Goal: Information Seeking & Learning: Learn about a topic

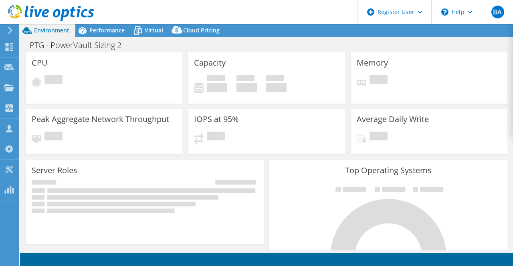
select select "USD"
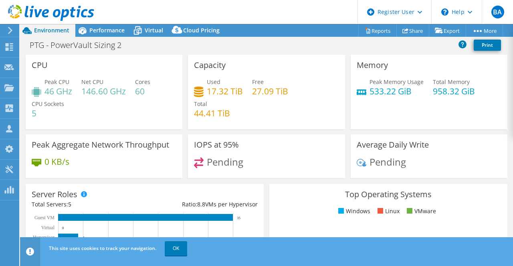
click at [30, 8] on icon at bounding box center [51, 13] width 86 height 16
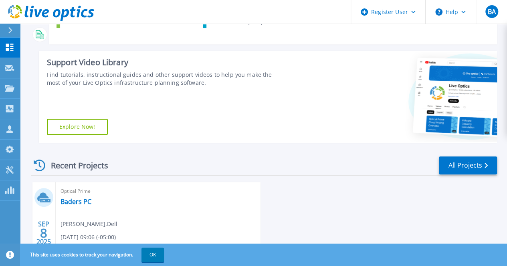
scroll to position [165, 0]
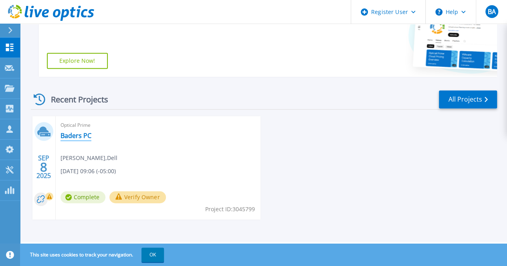
click at [66, 132] on link "Baders PC" at bounding box center [76, 136] width 31 height 8
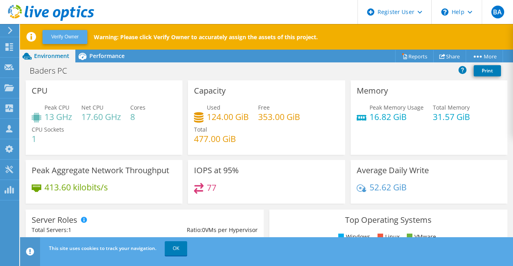
click at [70, 39] on button "Verify Owner" at bounding box center [64, 37] width 45 height 14
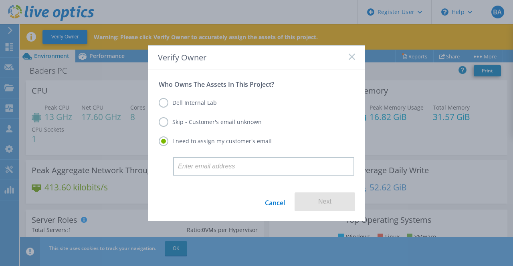
click at [190, 104] on label "Dell Internal Lab" at bounding box center [188, 103] width 58 height 10
click at [0, 0] on input "Dell Internal Lab" at bounding box center [0, 0] width 0 height 0
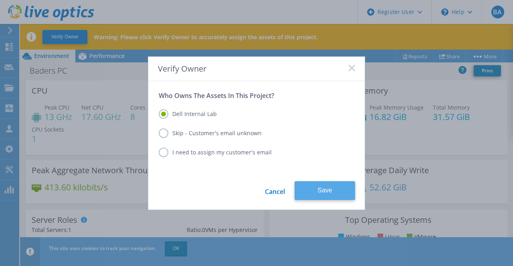
click at [326, 191] on button "Save" at bounding box center [325, 191] width 61 height 19
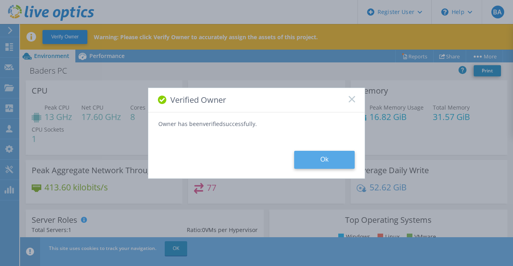
click at [312, 161] on button "Ok" at bounding box center [324, 160] width 61 height 18
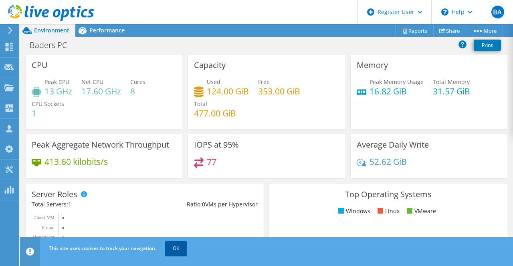
click at [182, 245] on link "OK" at bounding box center [176, 249] width 22 height 14
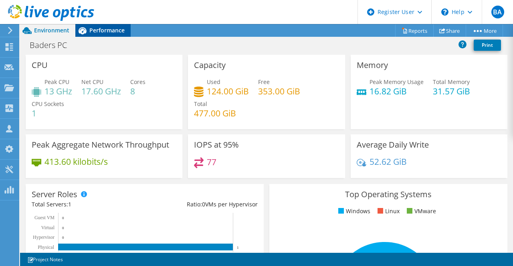
click at [96, 29] on span "Performance" at bounding box center [106, 30] width 35 height 8
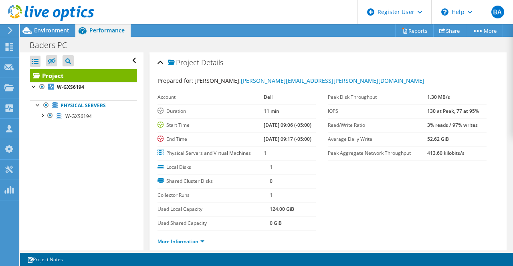
click at [328, 97] on label "Peak Disk Throughput" at bounding box center [377, 97] width 99 height 8
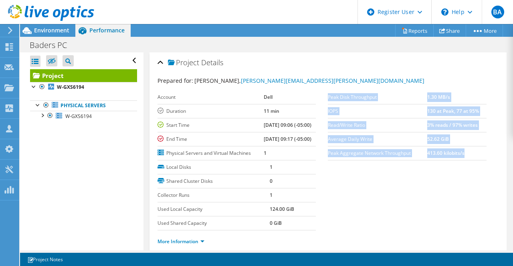
drag, startPoint x: 325, startPoint y: 97, endPoint x: 462, endPoint y: 156, distance: 149.2
click at [462, 156] on tbody "Peak Disk Throughput 1.30 MB/s IOPS 130 at Peak, 77 at 95% Read/Write Ratio 3% …" at bounding box center [407, 126] width 159 height 70
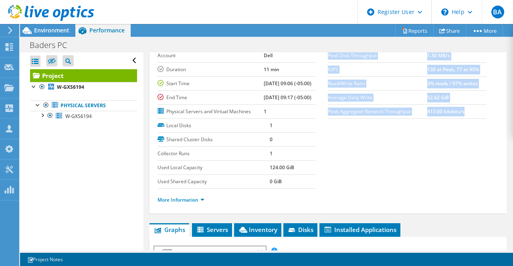
scroll to position [40, 0]
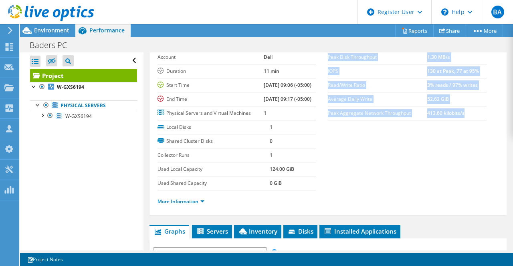
copy tbody "Peak Disk Throughput 1.30 MB/s IOPS 130 at Peak, 77 at 95% Read/Write Ratio 3% …"
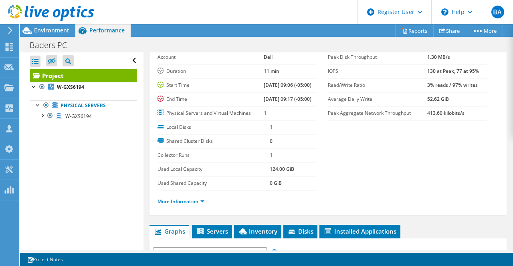
click at [341, 177] on section "Prepared for: Bader Ayoub, Bader.Ayoub@dell.com Account Dell Duration 11 min St…" at bounding box center [327, 124] width 341 height 177
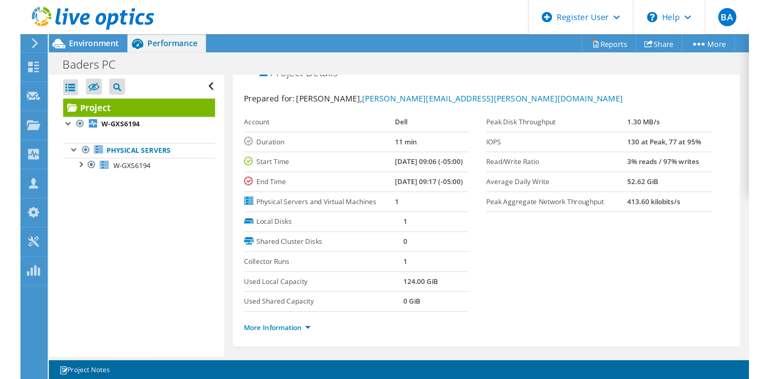
scroll to position [0, 0]
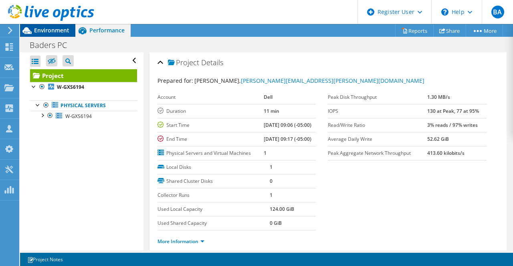
click at [36, 31] on span "Environment" at bounding box center [51, 30] width 35 height 8
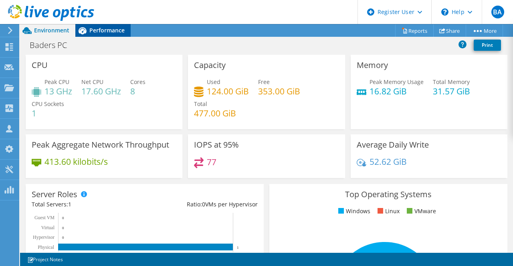
click at [95, 32] on span "Performance" at bounding box center [106, 30] width 35 height 8
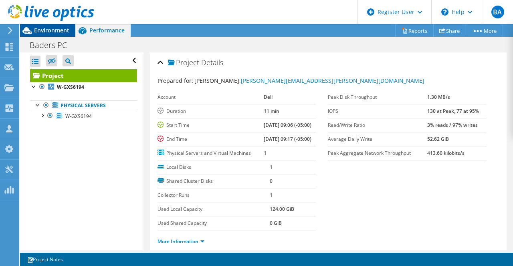
click at [46, 33] on span "Environment" at bounding box center [51, 30] width 35 height 8
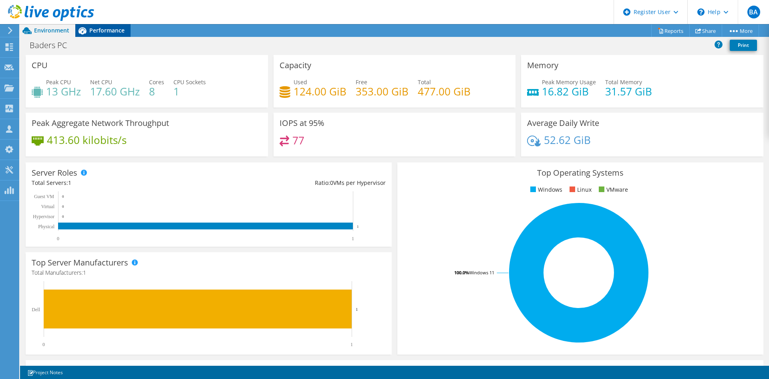
click at [90, 29] on span "Performance" at bounding box center [106, 30] width 35 height 8
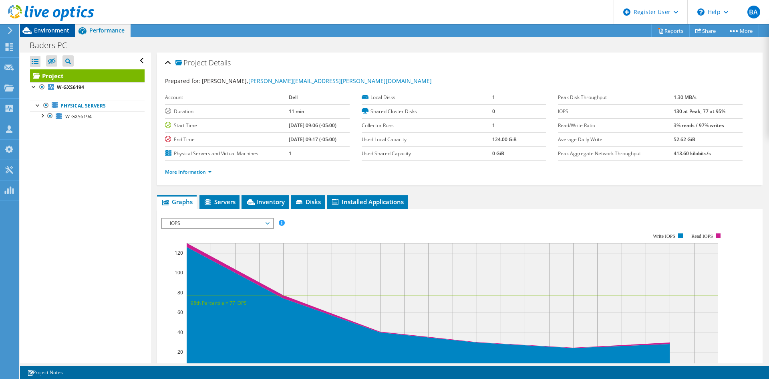
click at [52, 30] on span "Environment" at bounding box center [51, 30] width 35 height 8
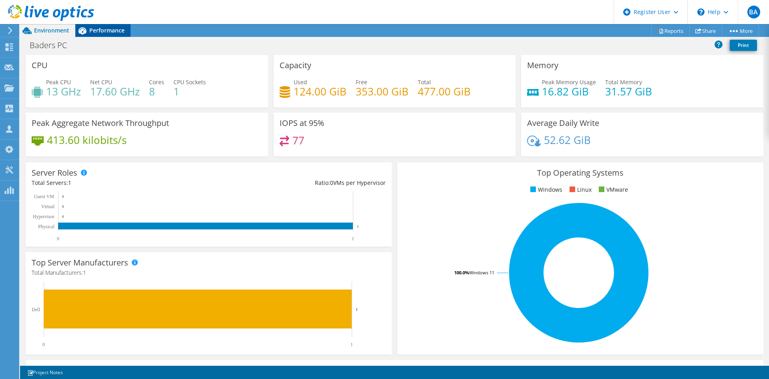
click at [117, 28] on span "Performance" at bounding box center [106, 30] width 35 height 8
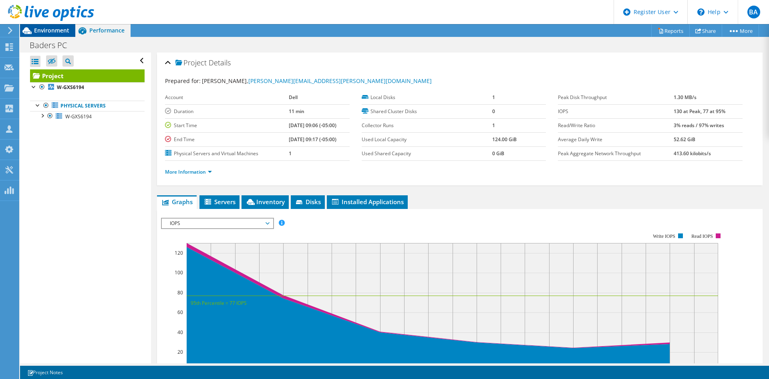
drag, startPoint x: 67, startPoint y: 36, endPoint x: 66, endPoint y: 32, distance: 4.5
click at [67, 35] on div "Environment" at bounding box center [47, 30] width 55 height 13
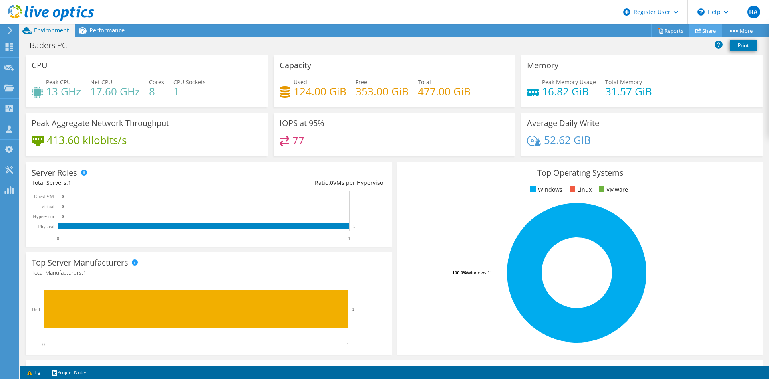
click at [710, 26] on link "Share" at bounding box center [706, 30] width 33 height 12
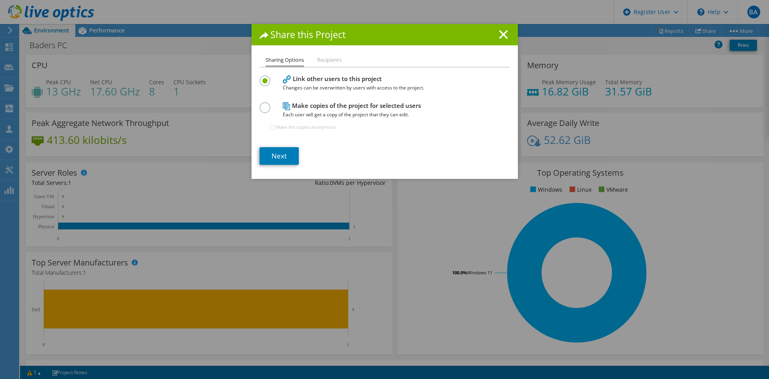
click at [505, 31] on h1 "Share this Project" at bounding box center [385, 34] width 250 height 9
click at [501, 34] on line at bounding box center [504, 34] width 8 height 8
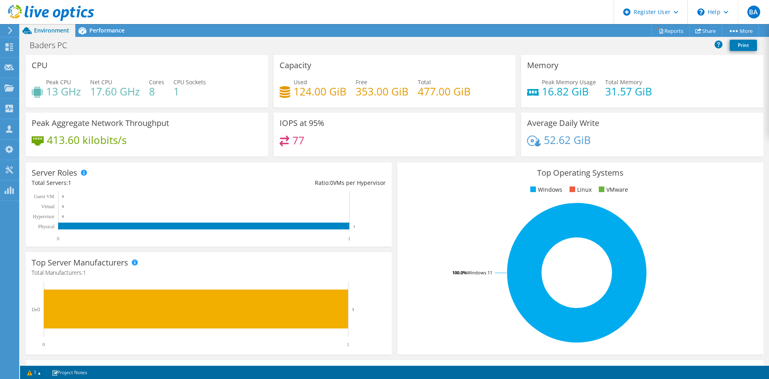
drag, startPoint x: 254, startPoint y: 36, endPoint x: 228, endPoint y: 23, distance: 28.5
click at [253, 35] on div "Project Actions Project Actions Reports Share More" at bounding box center [394, 30] width 749 height 13
